Goal: Book appointment/travel/reservation

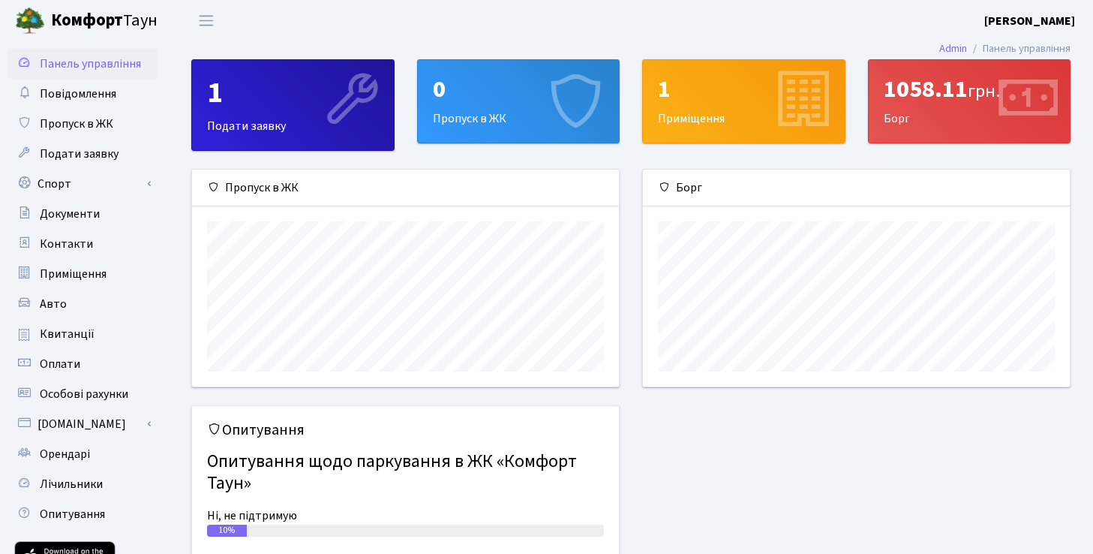
scroll to position [217, 427]
click at [87, 180] on link "Спорт" at bounding box center [83, 184] width 150 height 30
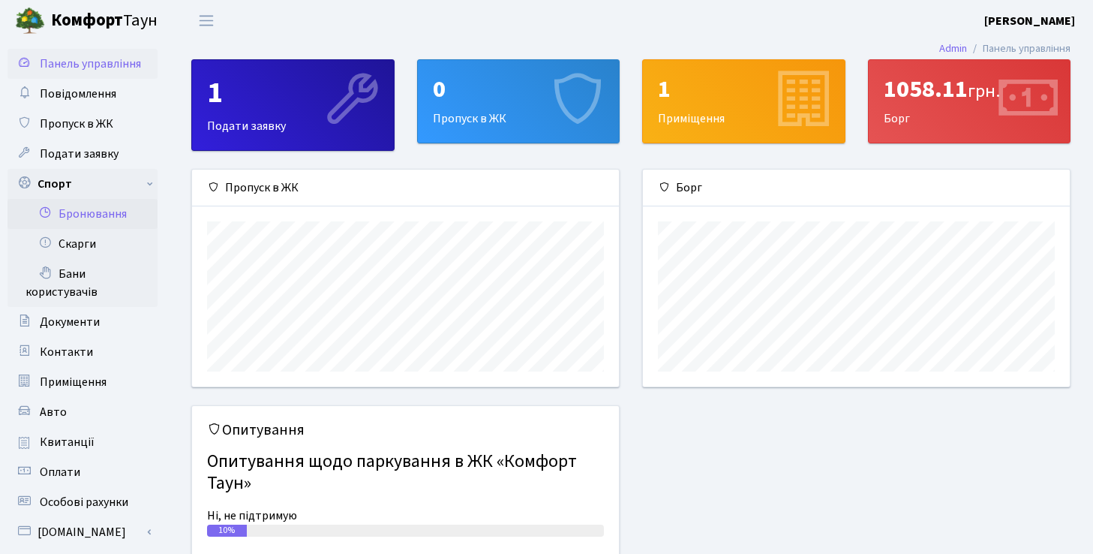
click at [118, 214] on link "Бронювання" at bounding box center [83, 214] width 150 height 30
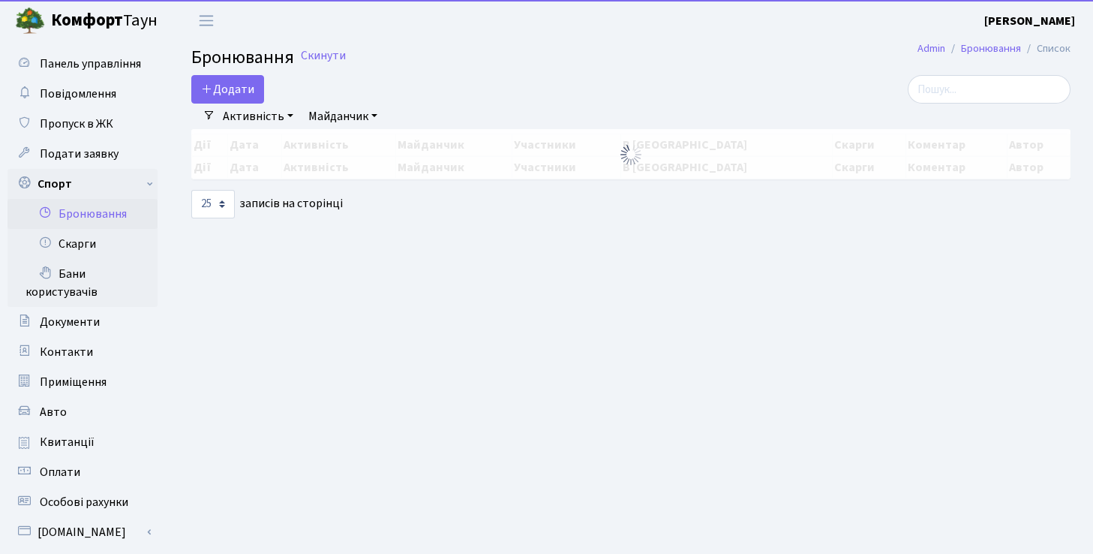
select select "25"
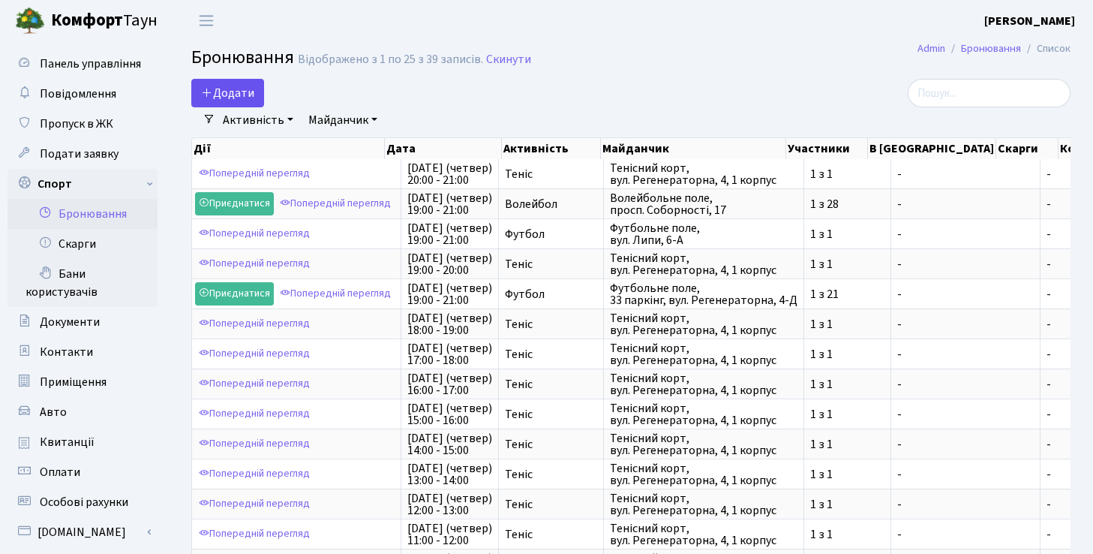
click at [247, 92] on button "Додати" at bounding box center [227, 93] width 73 height 29
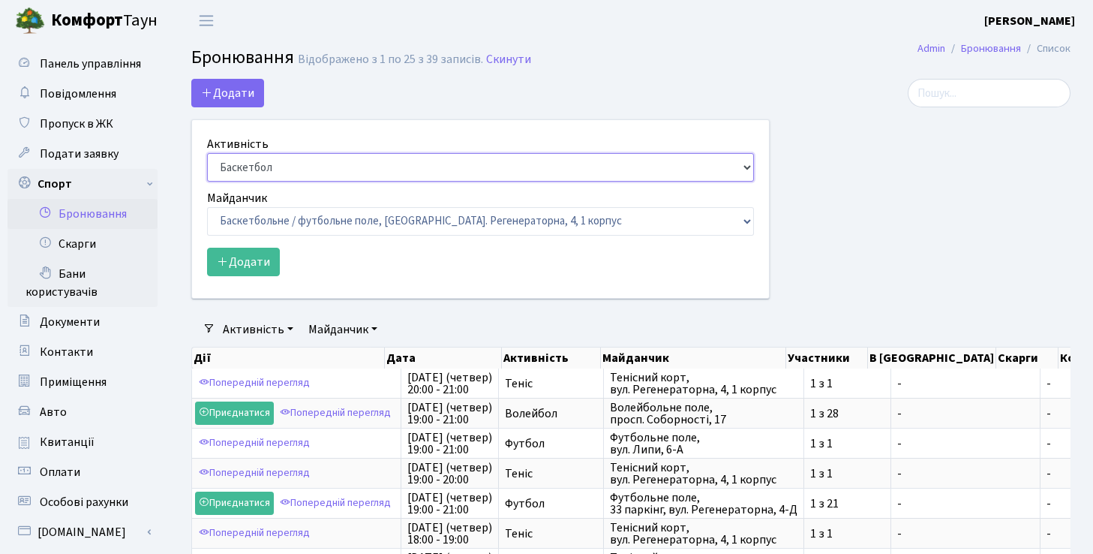
select select "1"
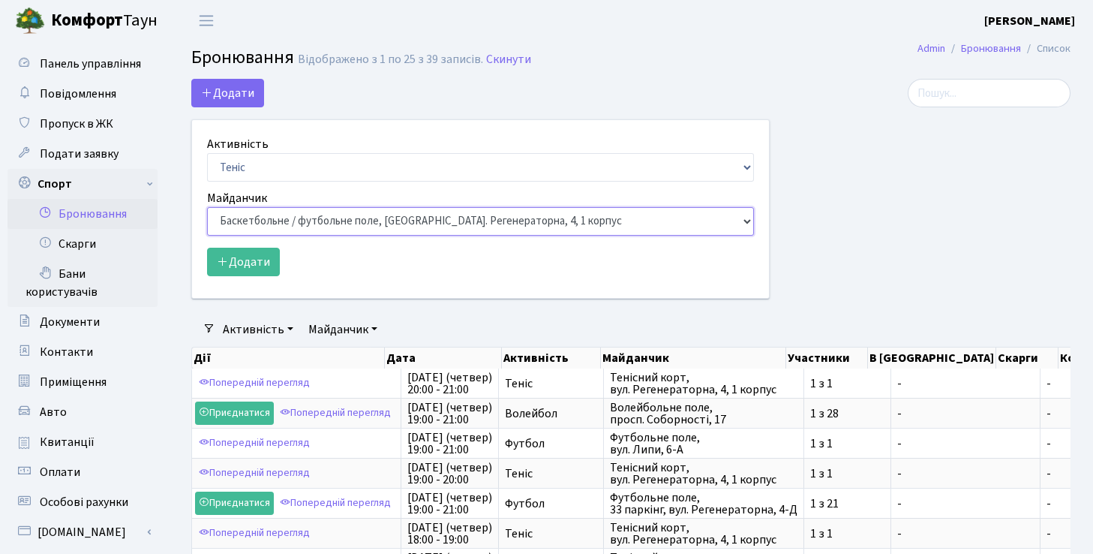
select select "1"
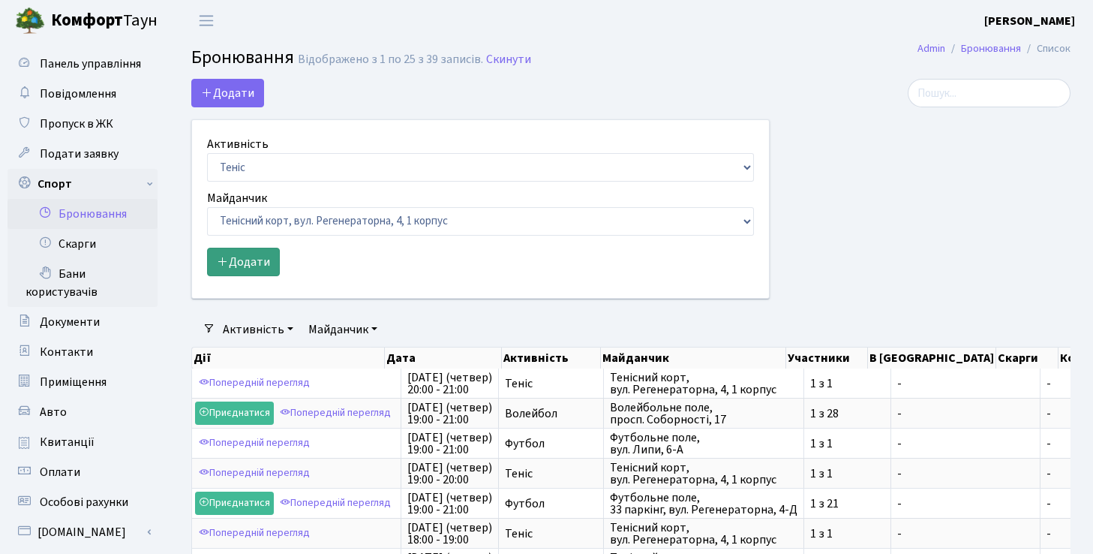
click at [260, 265] on button "Додати" at bounding box center [243, 262] width 73 height 29
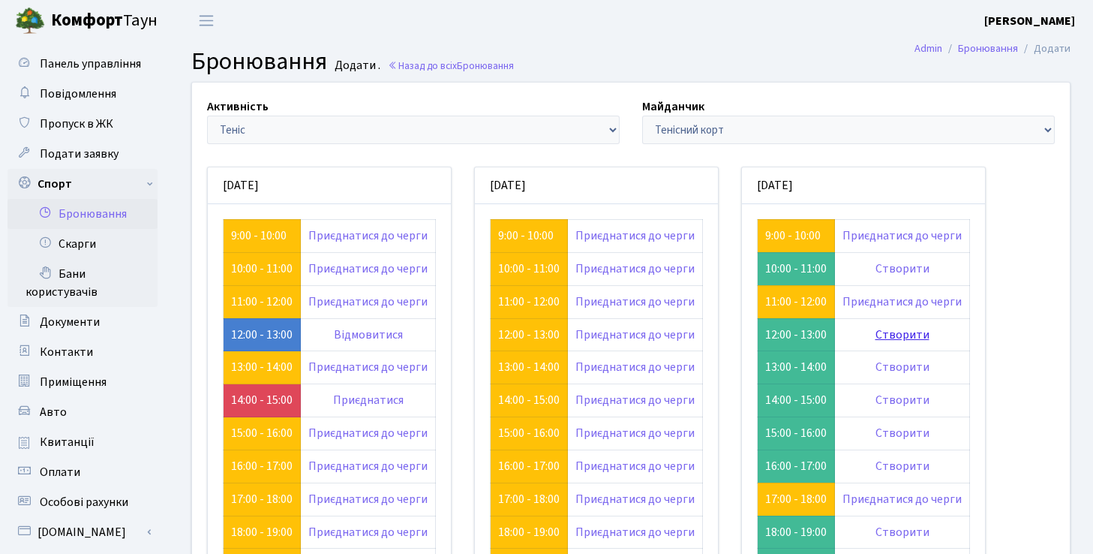
click at [877, 333] on link "Створити" at bounding box center [903, 334] width 54 height 17
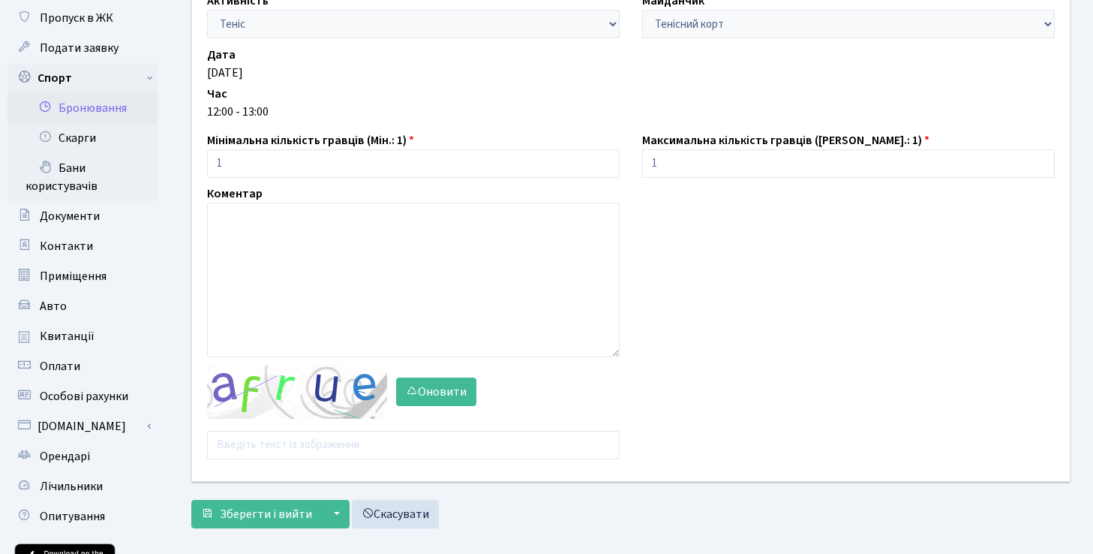
scroll to position [106, 0]
click at [329, 440] on input "text" at bounding box center [413, 445] width 413 height 29
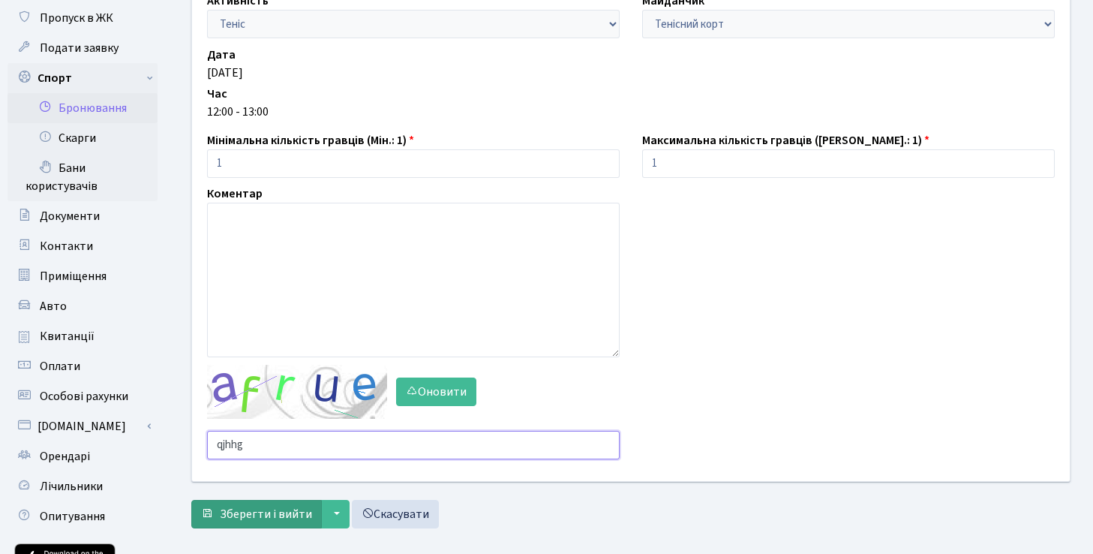
type input "qjhhg"
click at [283, 521] on span "Зберегти і вийти" at bounding box center [266, 514] width 92 height 17
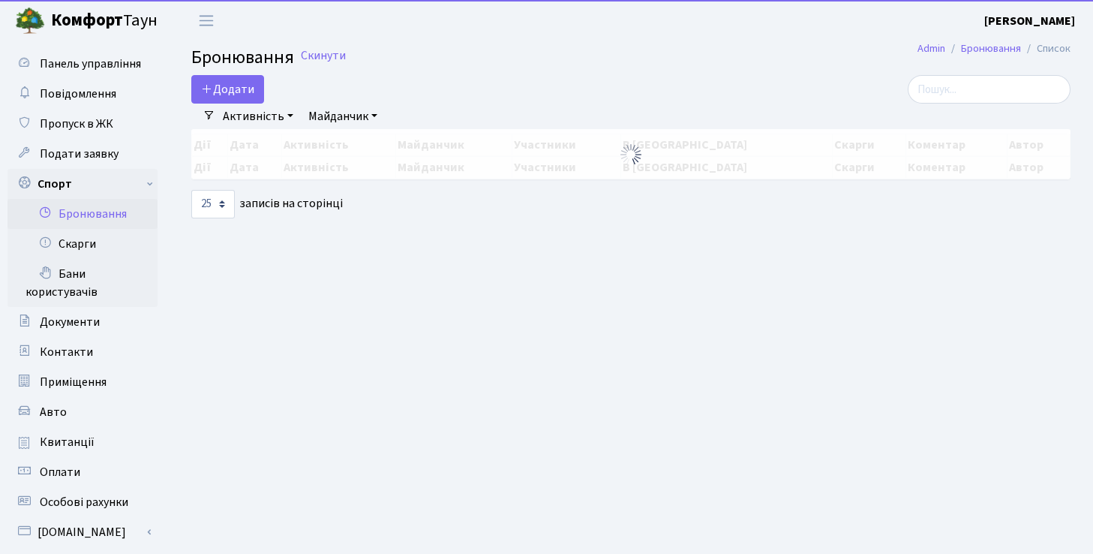
select select "25"
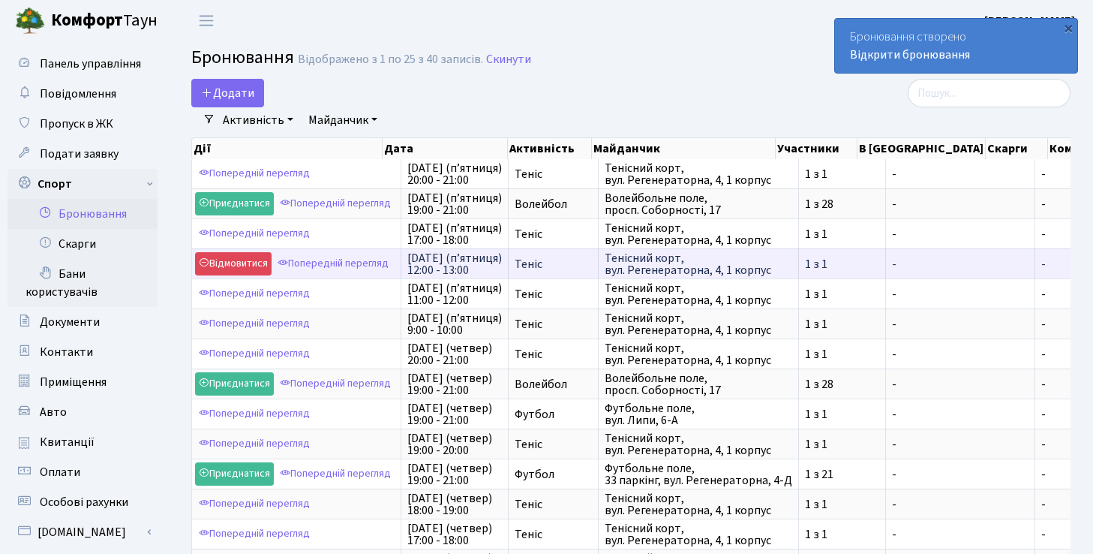
drag, startPoint x: 407, startPoint y: 257, endPoint x: 575, endPoint y: 269, distance: 167.7
copy tr "15-го серпня (п’ятниця) 12:00 - 13:00 Теніс"
